Goal: Task Accomplishment & Management: Use online tool/utility

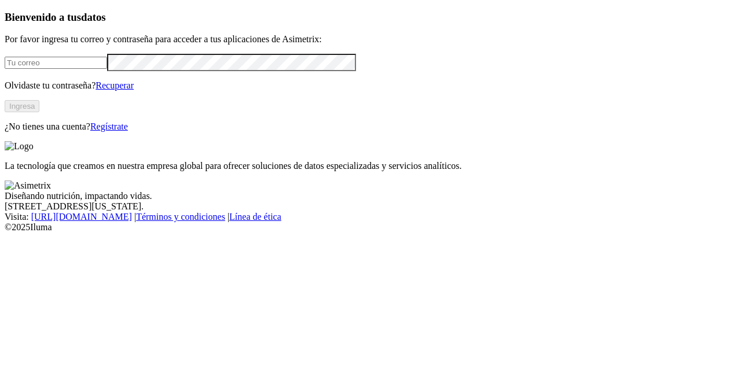
type input "[PERSON_NAME][EMAIL_ADDRESS][PERSON_NAME][DOMAIN_NAME]"
click at [129, 132] on p "¿No tienes una cuenta? Regístrate" at bounding box center [371, 127] width 732 height 10
click at [39, 112] on button "Ingresa" at bounding box center [22, 106] width 35 height 12
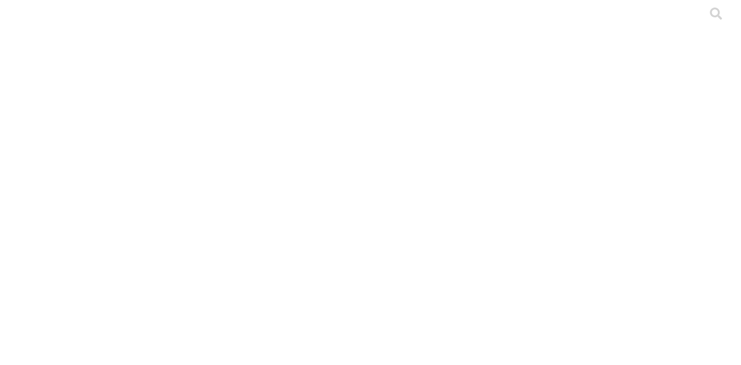
scroll to position [619, 0]
